Goal: Information Seeking & Learning: Learn about a topic

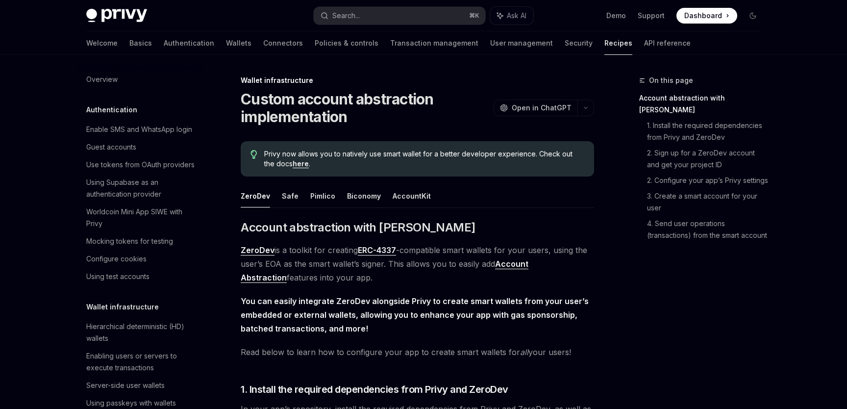
scroll to position [242, 0]
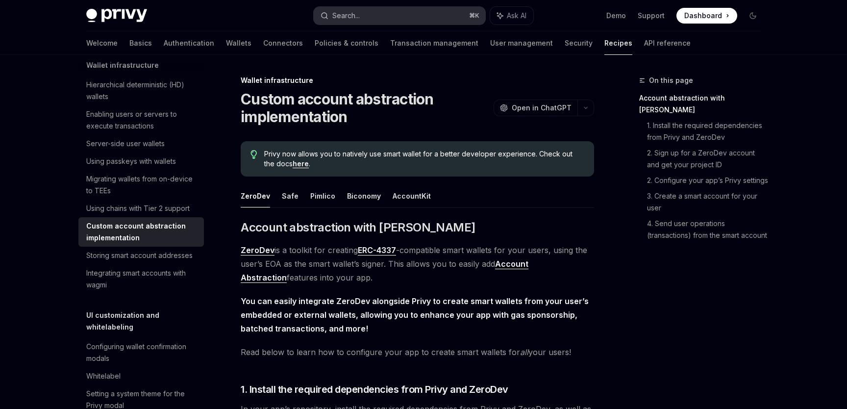
click at [365, 14] on button "Search... ⌘ K" at bounding box center [400, 16] width 172 height 18
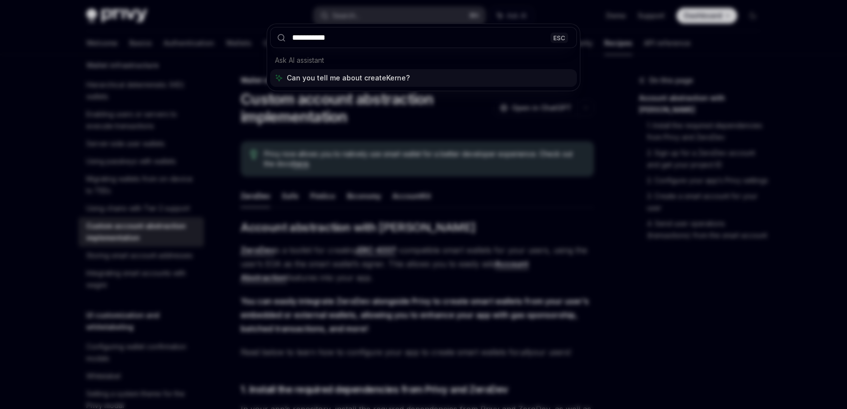
type input "**********"
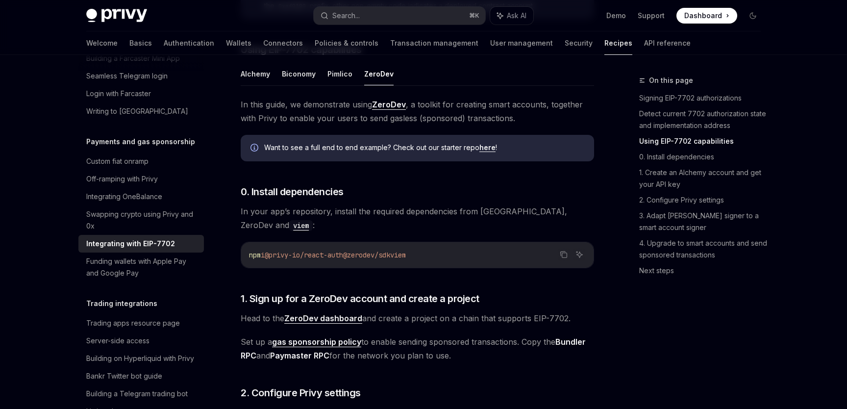
scroll to position [692, 0]
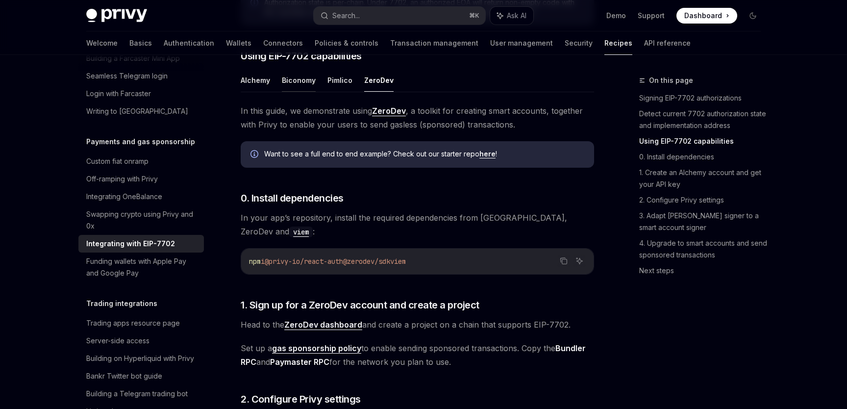
click at [301, 92] on button "Biconomy" at bounding box center [299, 80] width 34 height 23
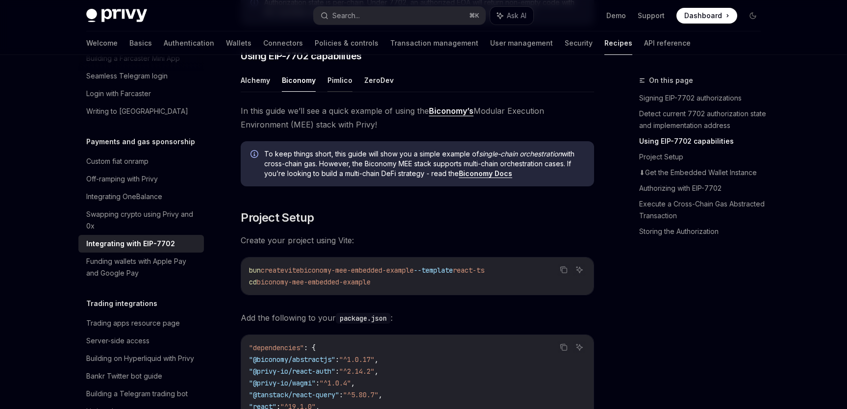
click at [334, 92] on button "Pimlico" at bounding box center [339, 80] width 25 height 23
type textarea "*"
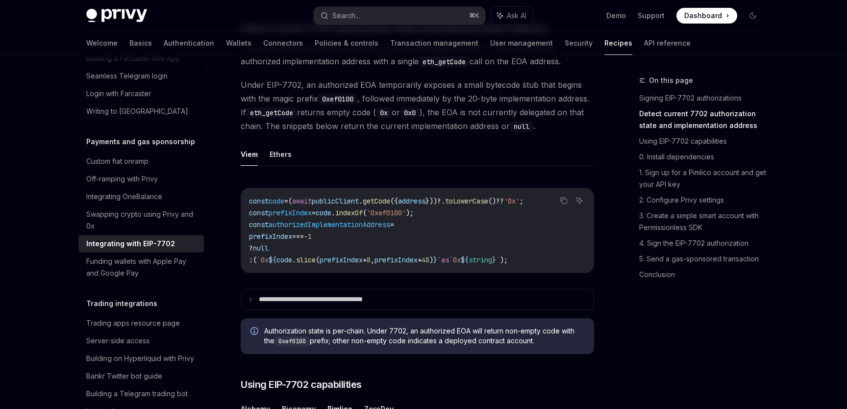
scroll to position [341, 0]
